Goal: Information Seeking & Learning: Learn about a topic

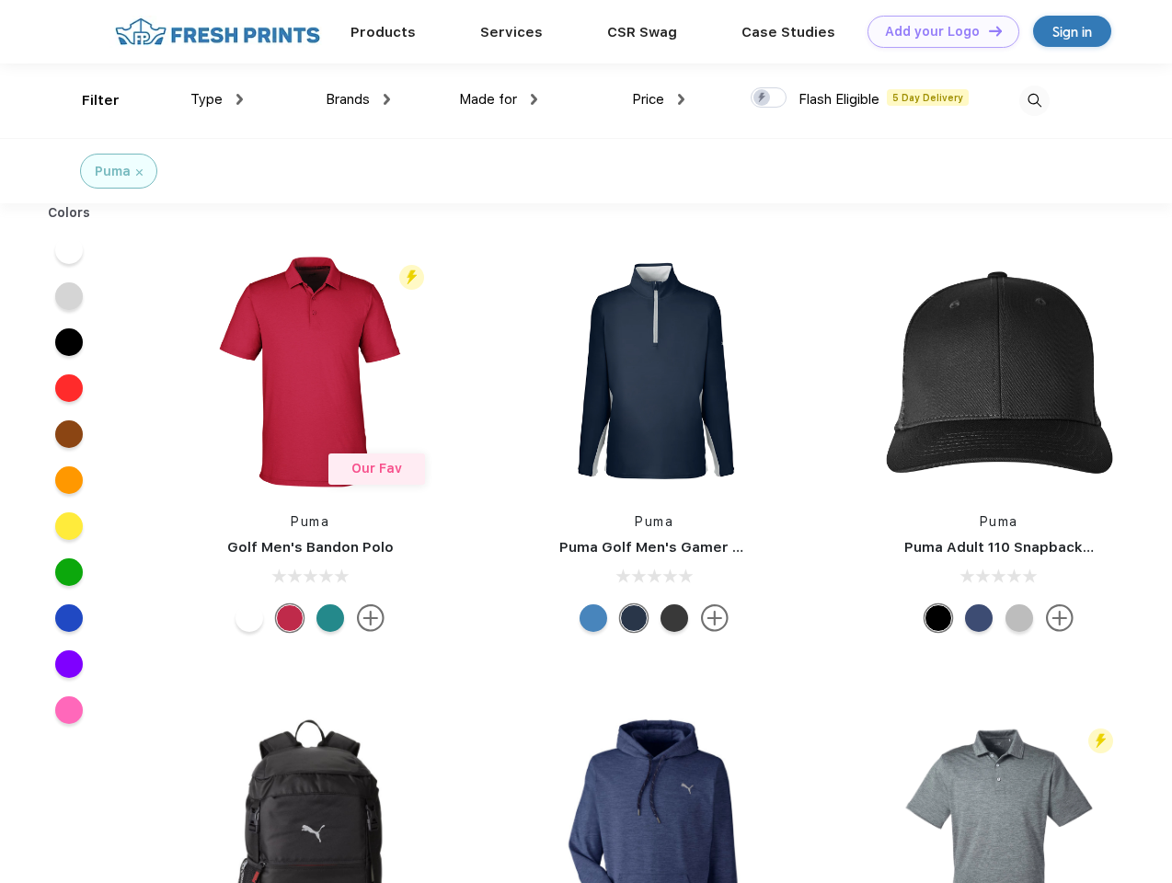
click at [937, 31] on link "Add your Logo Design Tool" at bounding box center [944, 32] width 152 height 32
click at [0, 0] on div "Design Tool" at bounding box center [0, 0] width 0 height 0
click at [987, 30] on link "Add your Logo Design Tool" at bounding box center [944, 32] width 152 height 32
click at [88, 100] on div "Filter" at bounding box center [101, 100] width 38 height 21
click at [217, 99] on span "Type" at bounding box center [207, 99] width 32 height 17
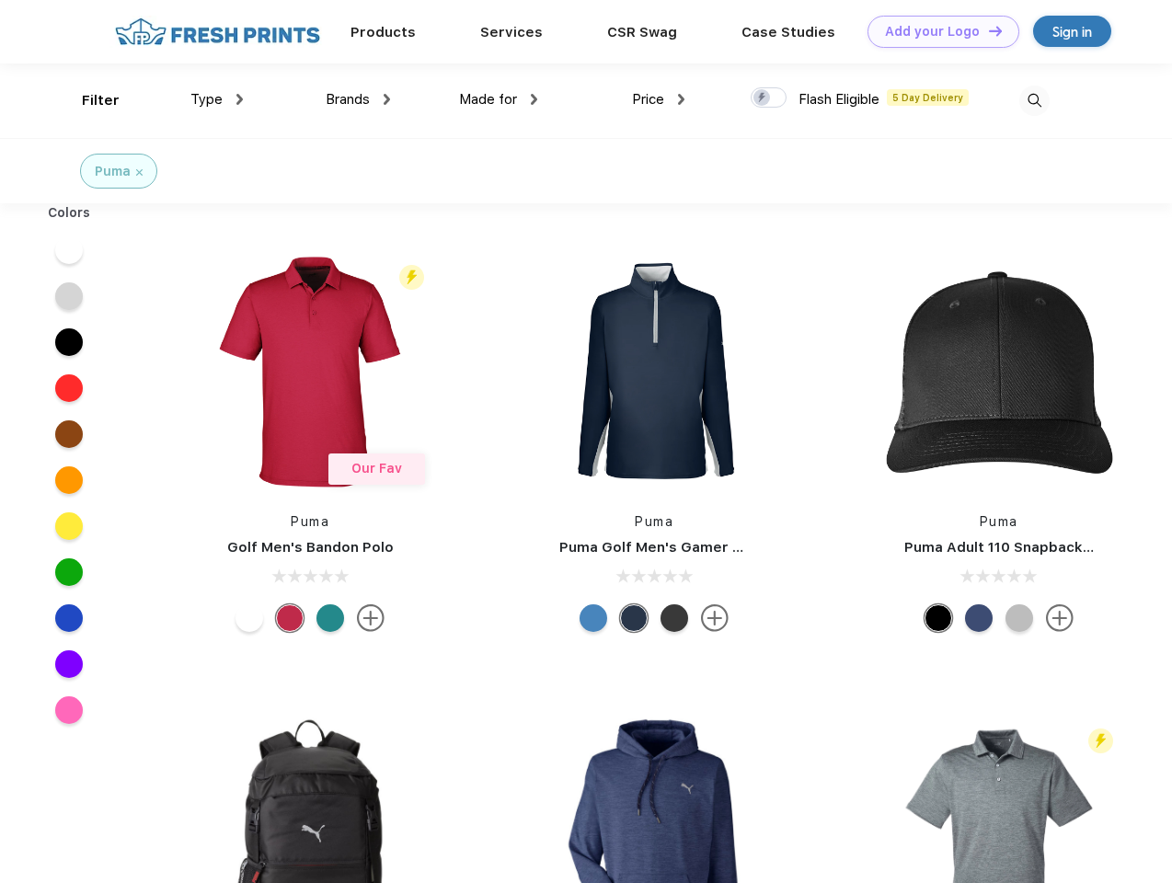
click at [358, 99] on span "Brands" at bounding box center [348, 99] width 44 height 17
click at [499, 99] on span "Made for" at bounding box center [488, 99] width 58 height 17
click at [659, 99] on span "Price" at bounding box center [648, 99] width 32 height 17
click at [769, 98] on div at bounding box center [769, 97] width 36 height 20
click at [763, 98] on input "checkbox" at bounding box center [757, 93] width 12 height 12
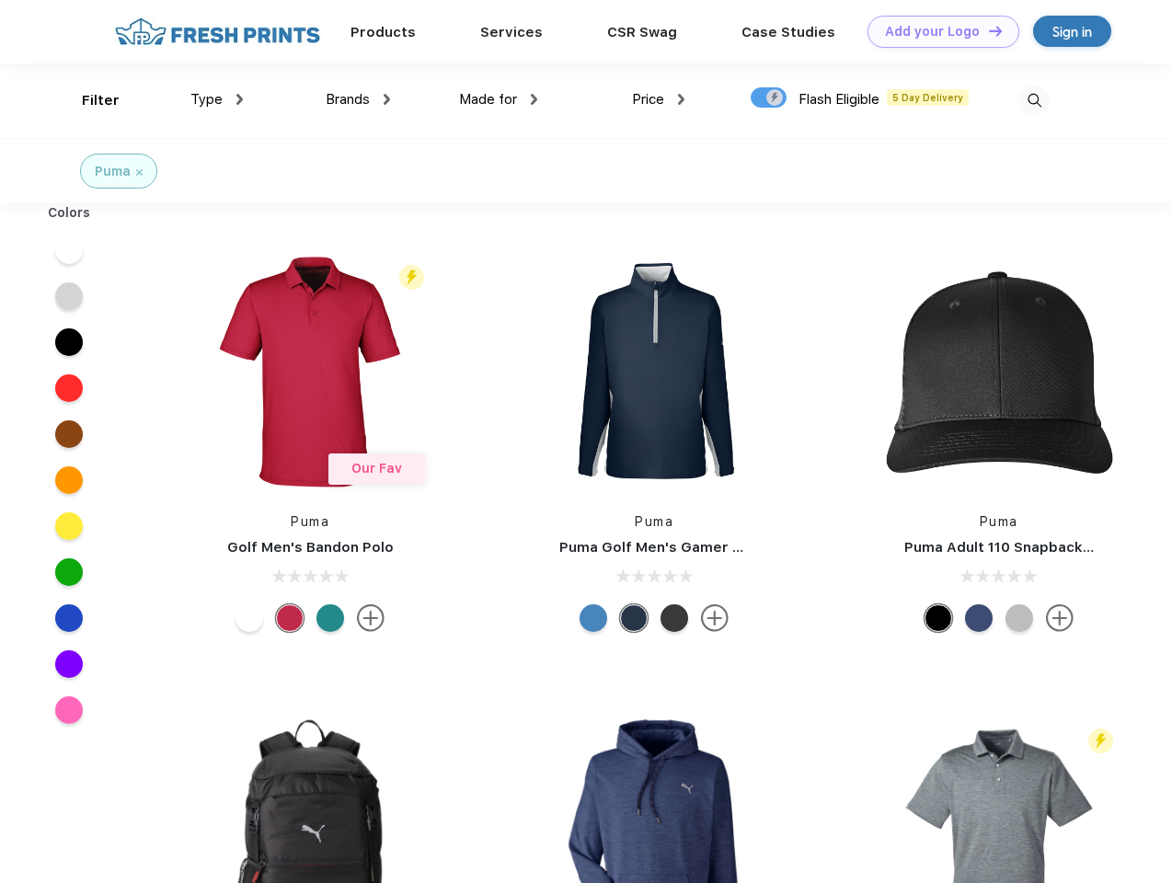
click at [1034, 100] on img at bounding box center [1035, 101] width 30 height 30
